Goal: Communication & Community: Connect with others

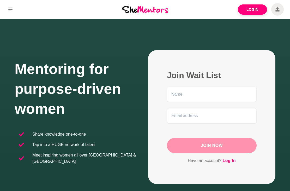
click at [257, 10] on link "Login" at bounding box center [252, 9] width 29 height 10
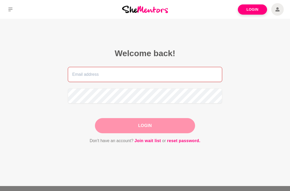
click at [111, 74] on input "email" at bounding box center [145, 74] width 155 height 15
type input "[EMAIL_ADDRESS][DOMAIN_NAME]"
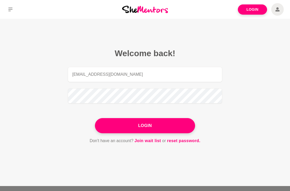
click at [143, 127] on button "Login" at bounding box center [145, 125] width 100 height 15
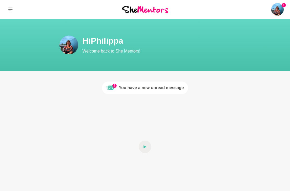
click at [0, 0] on p "Dashboard" at bounding box center [0, 0] width 0 height 0
click at [0, 0] on link "Reviews (1)" at bounding box center [0, 0] width 0 height 0
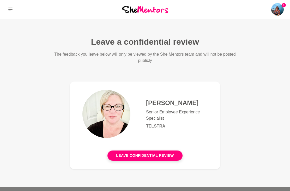
click at [0, 0] on p "Dashboard" at bounding box center [0, 0] width 0 height 0
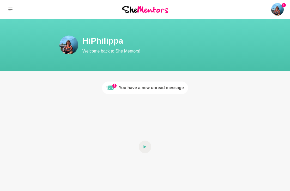
click at [0, 0] on link "Messages" at bounding box center [0, 0] width 0 height 0
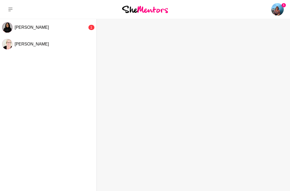
click at [43, 30] on div "[PERSON_NAME]" at bounding box center [51, 27] width 73 height 5
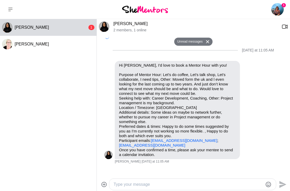
scroll to position [99, 0]
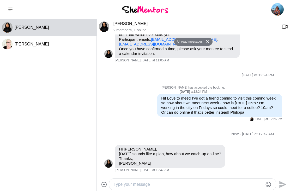
click at [123, 186] on textarea "Type your message" at bounding box center [189, 184] width 150 height 6
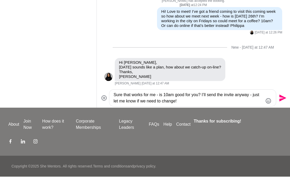
type textarea "Sure that works for me - is 10am good for you? I’ll send the invite anyway - ju…"
click at [283, 109] on icon "Send" at bounding box center [283, 112] width 7 height 7
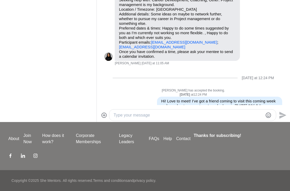
scroll to position [0, 0]
